Goal: Use online tool/utility: Utilize a website feature to perform a specific function

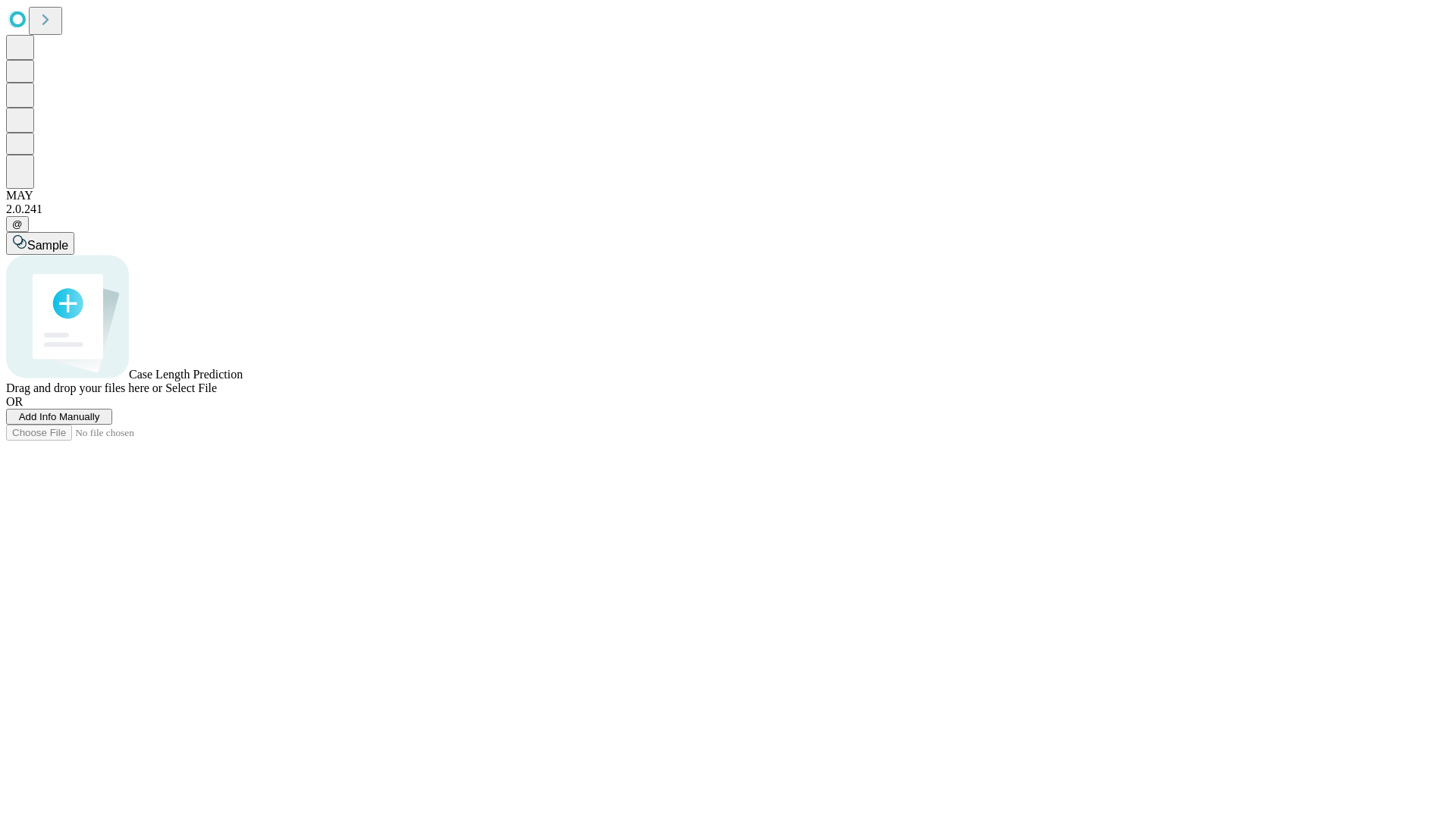
click at [217, 394] on span "Select File" at bounding box center [190, 388] width 51 height 13
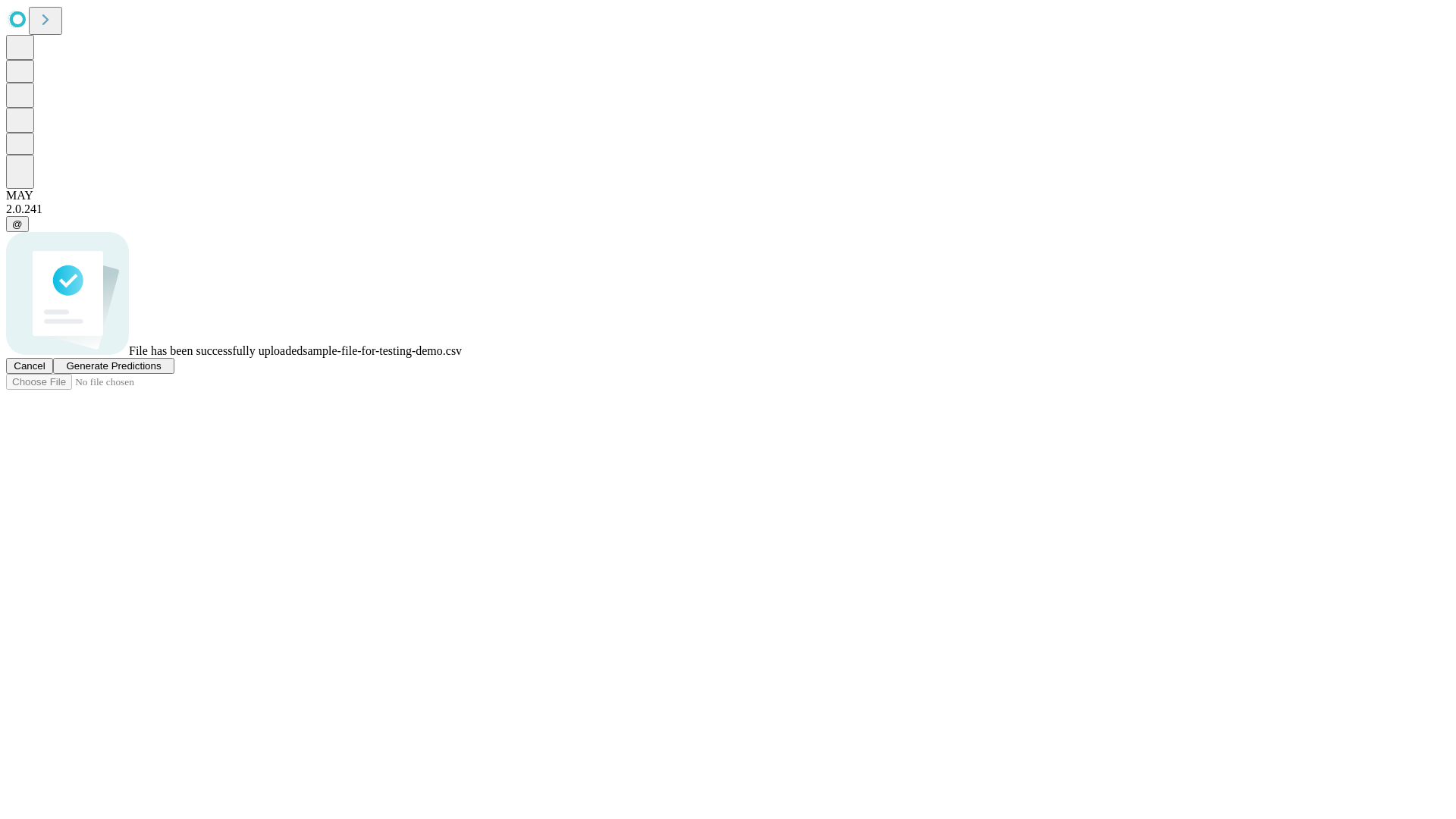
click at [161, 372] on span "Generate Predictions" at bounding box center [113, 366] width 95 height 11
